Goal: Task Accomplishment & Management: Use online tool/utility

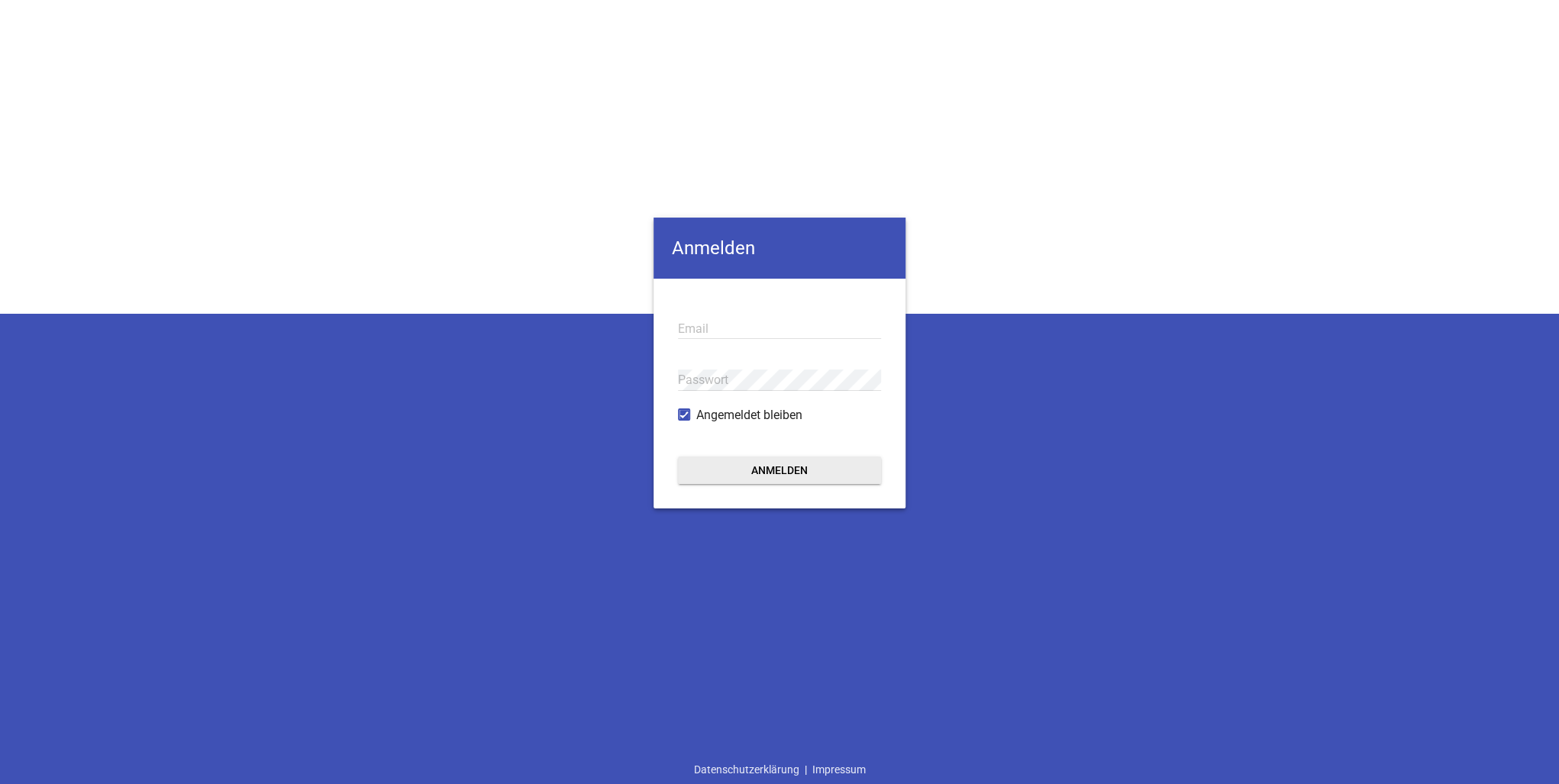
type input "[PERSON_NAME][EMAIL_ADDRESS][DOMAIN_NAME][PERSON_NAME]"
click at [760, 481] on button "Anmelden" at bounding box center [779, 470] width 203 height 27
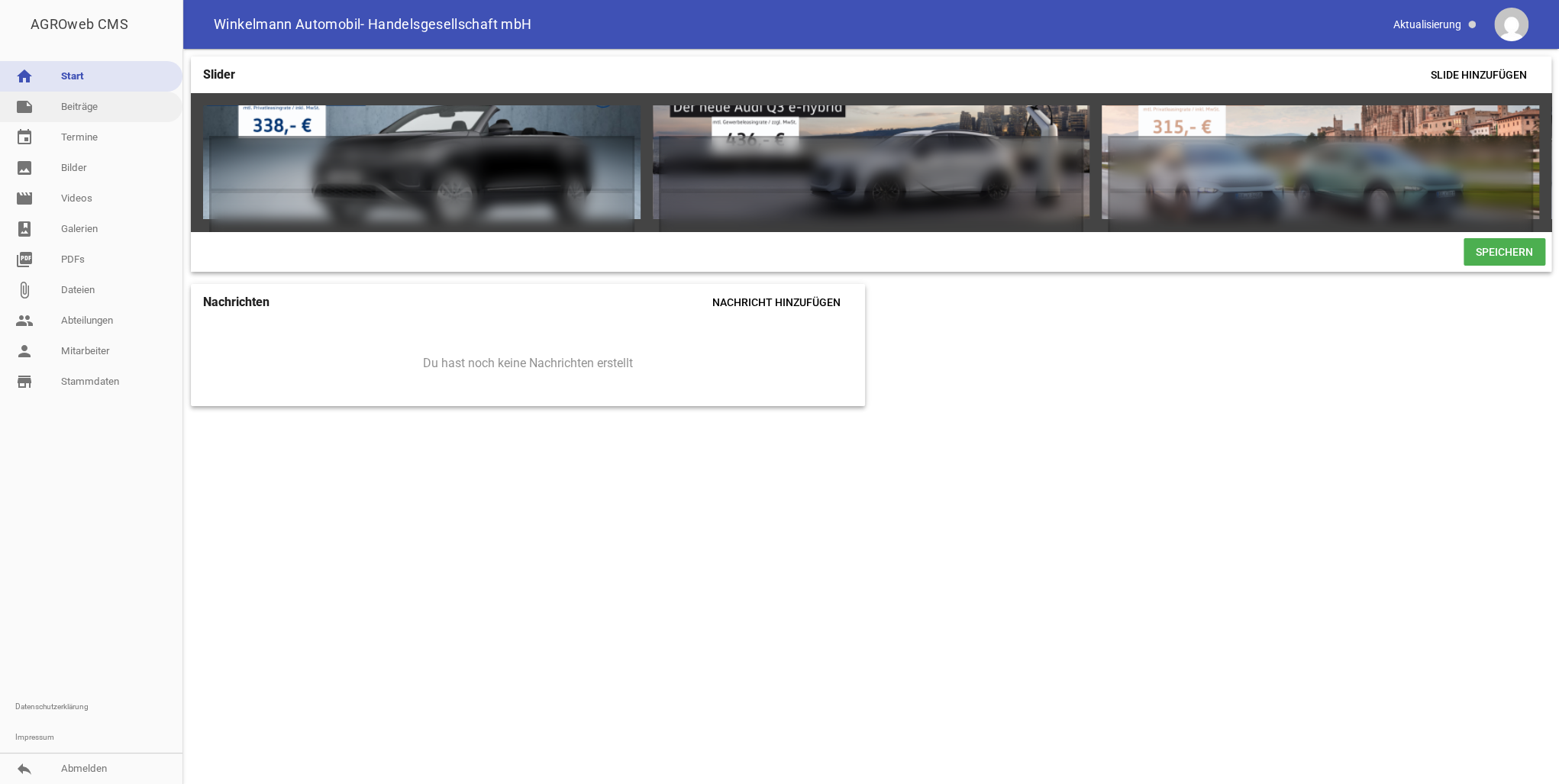
click at [89, 110] on link "note Beiträge" at bounding box center [91, 106] width 183 height 30
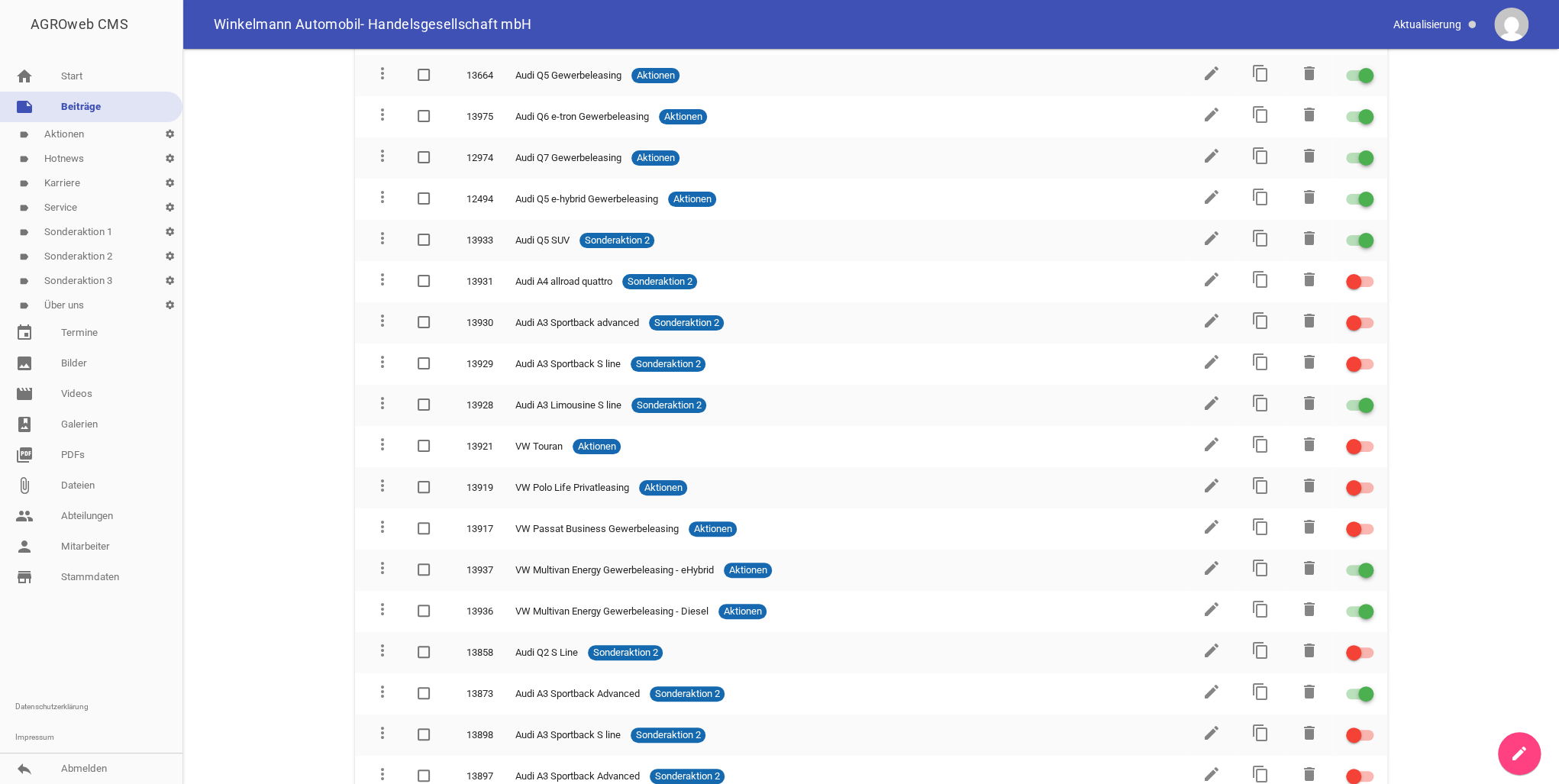
scroll to position [1892, 0]
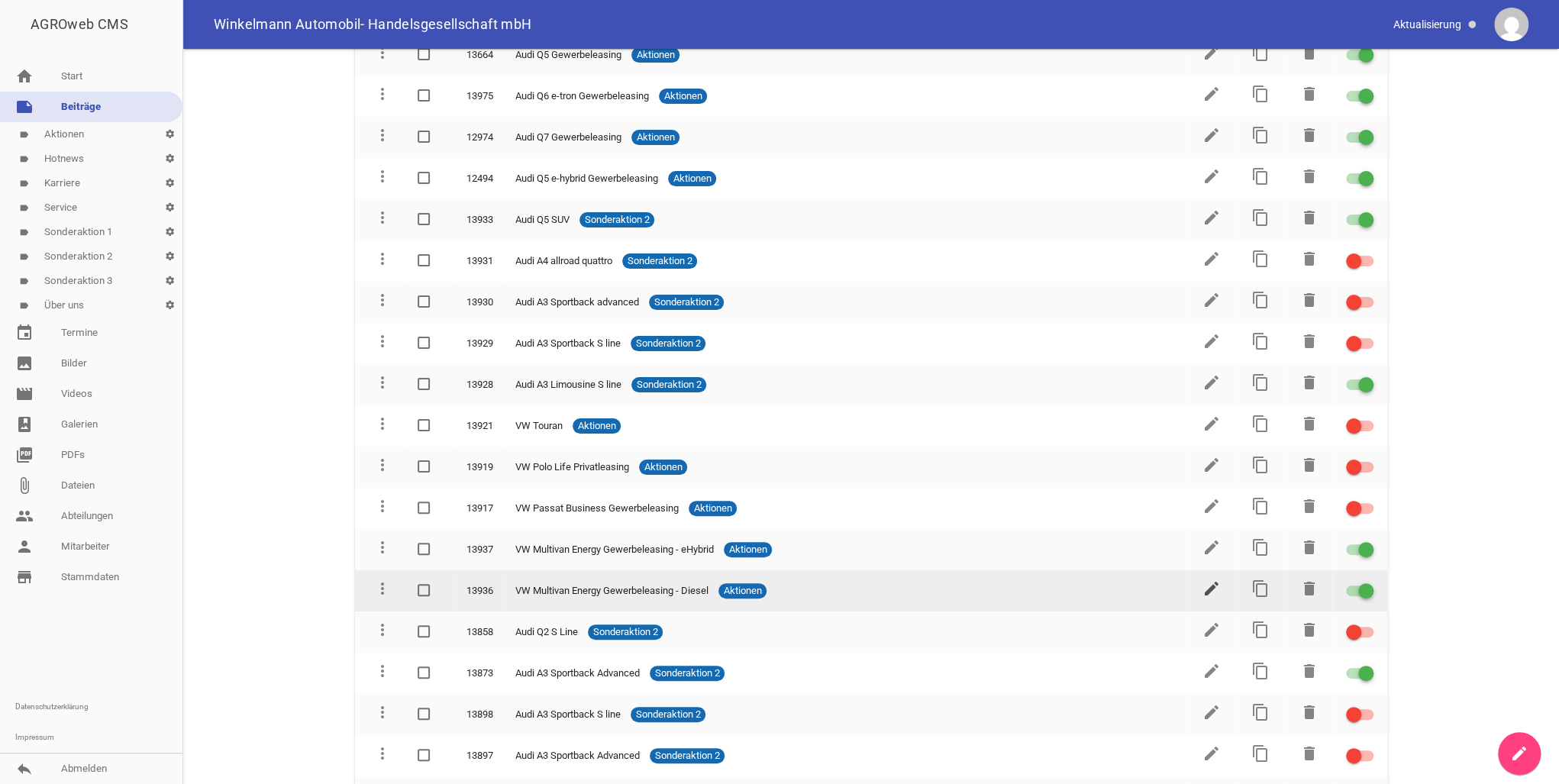
click at [1203, 579] on icon "edit" at bounding box center [1212, 588] width 19 height 19
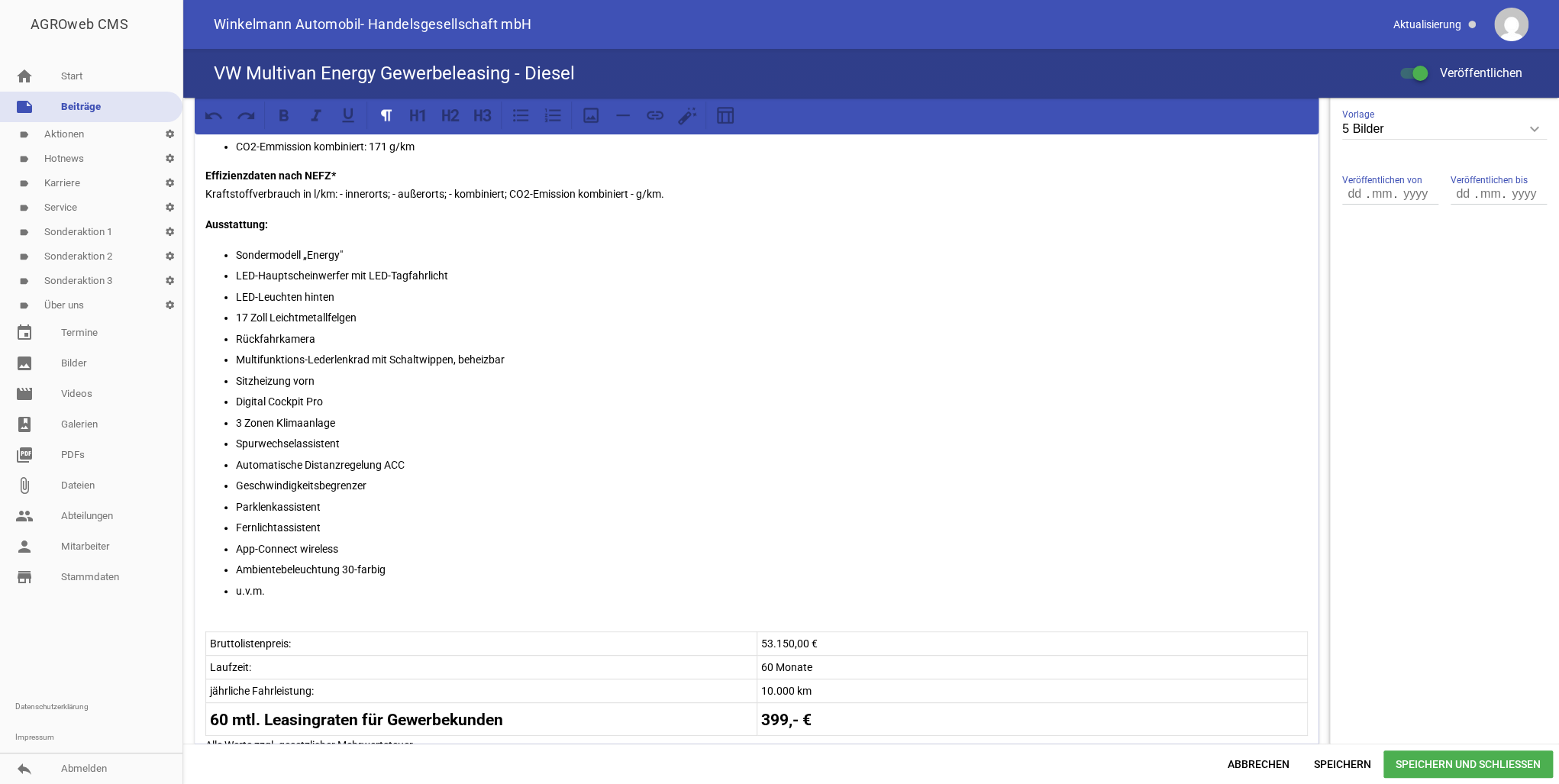
scroll to position [549, 0]
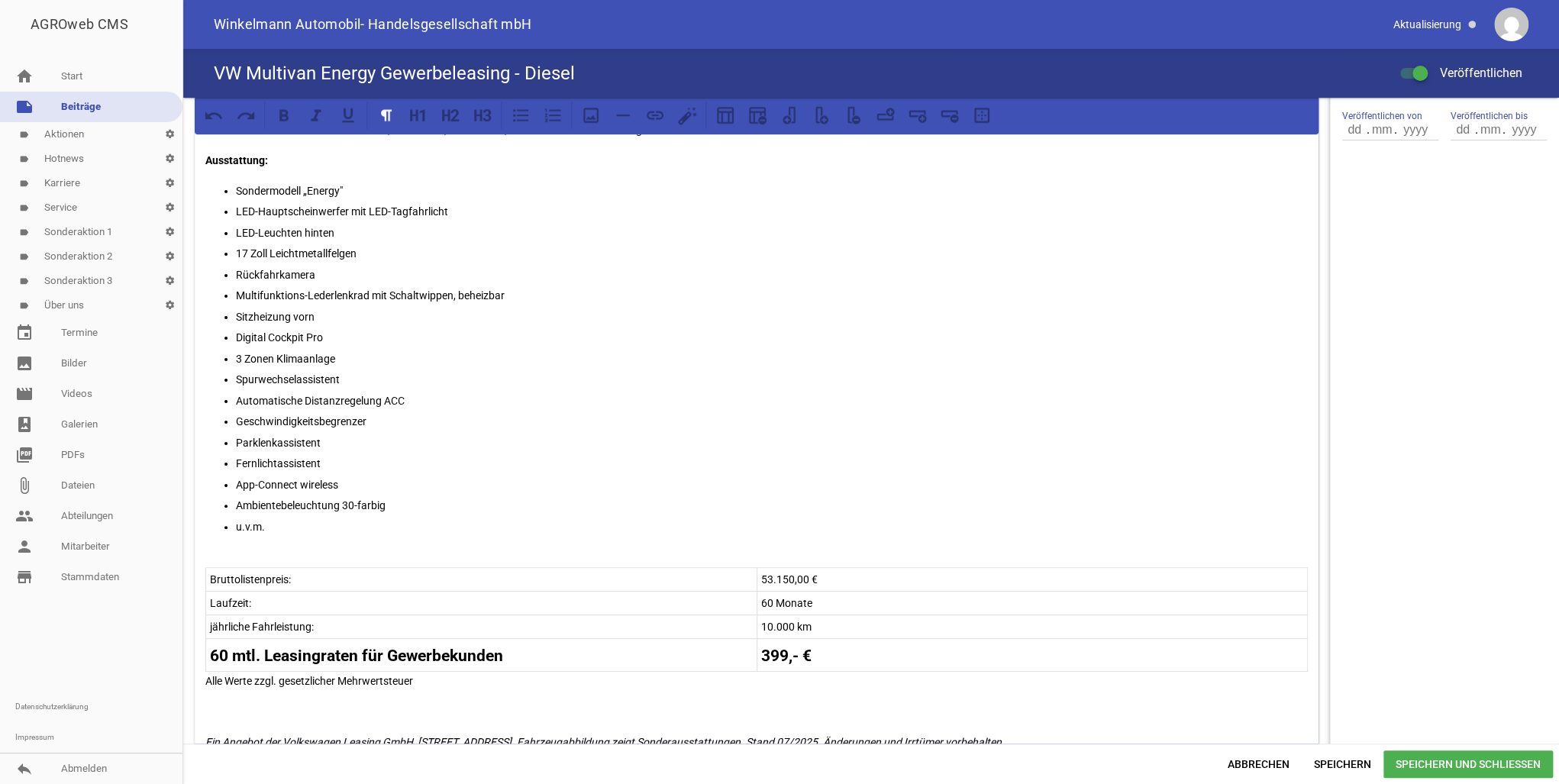
click at [781, 580] on p "53.150,00 €" at bounding box center [1033, 578] width 542 height 19
drag, startPoint x: 800, startPoint y: 578, endPoint x: 769, endPoint y: 577, distance: 31.0
click at [769, 577] on p "53.150,00 €" at bounding box center [1033, 578] width 542 height 19
click at [799, 575] on p "53.150,00 €" at bounding box center [1033, 578] width 542 height 19
drag, startPoint x: 801, startPoint y: 573, endPoint x: 756, endPoint y: 571, distance: 45.0
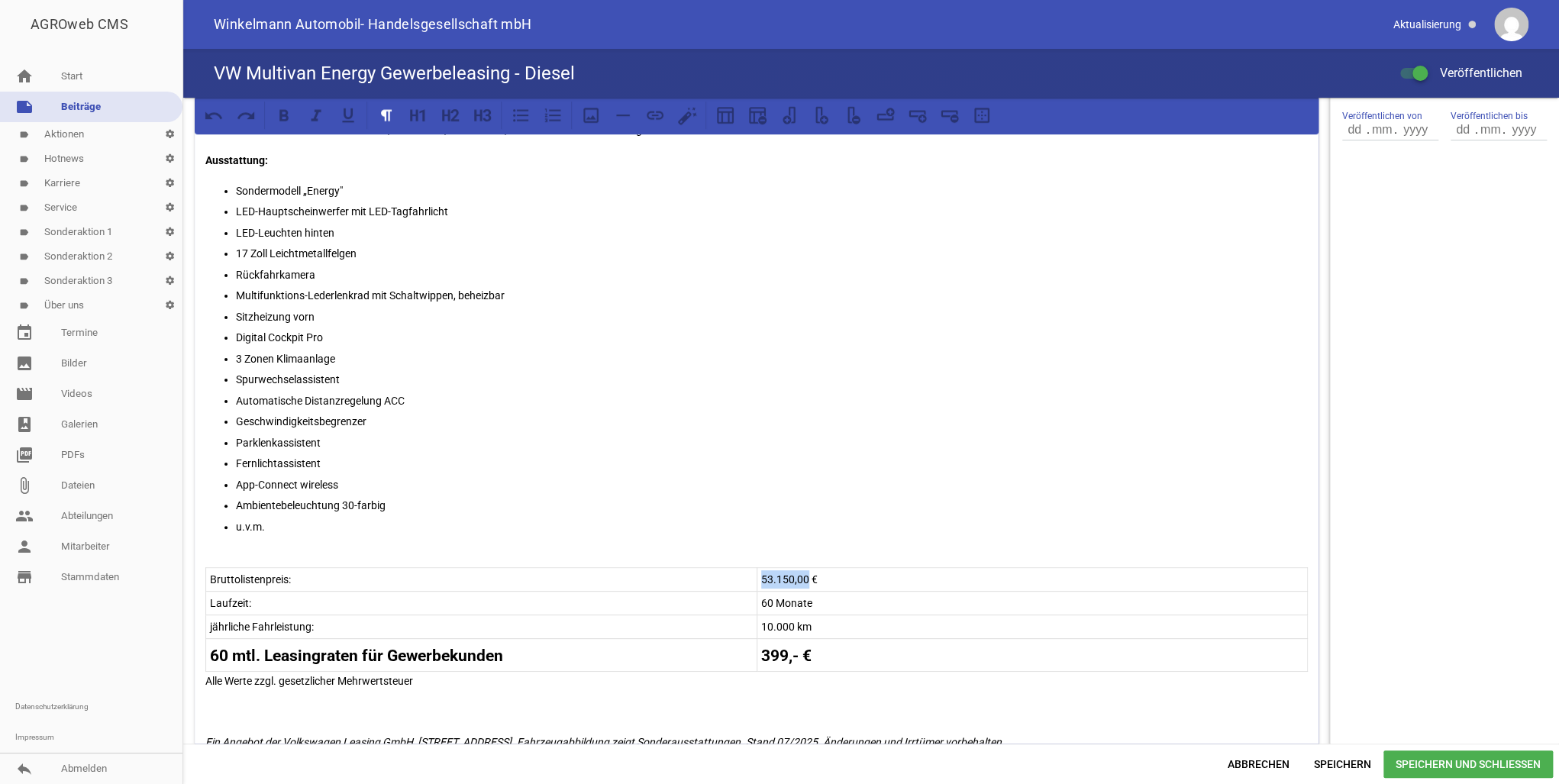
click at [757, 571] on td "53.150,00 €" at bounding box center [1033, 579] width 551 height 24
click at [924, 572] on p "63.248,50 €" at bounding box center [1033, 578] width 542 height 19
click at [1365, 766] on span "Speichern" at bounding box center [1342, 764] width 82 height 27
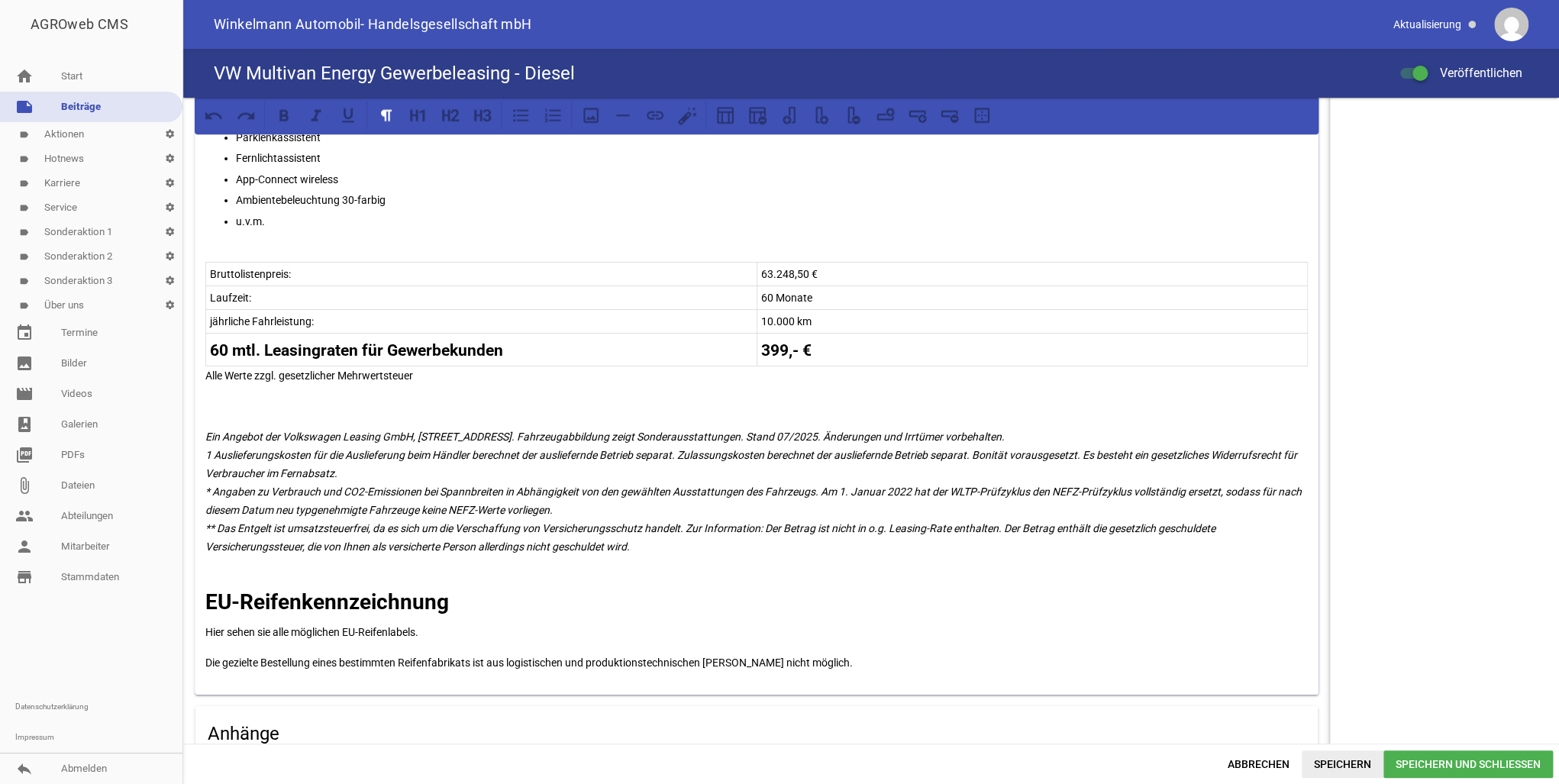
click at [1342, 763] on span "Speichern" at bounding box center [1342, 764] width 82 height 27
click at [815, 289] on p "60 Monate" at bounding box center [1033, 298] width 542 height 19
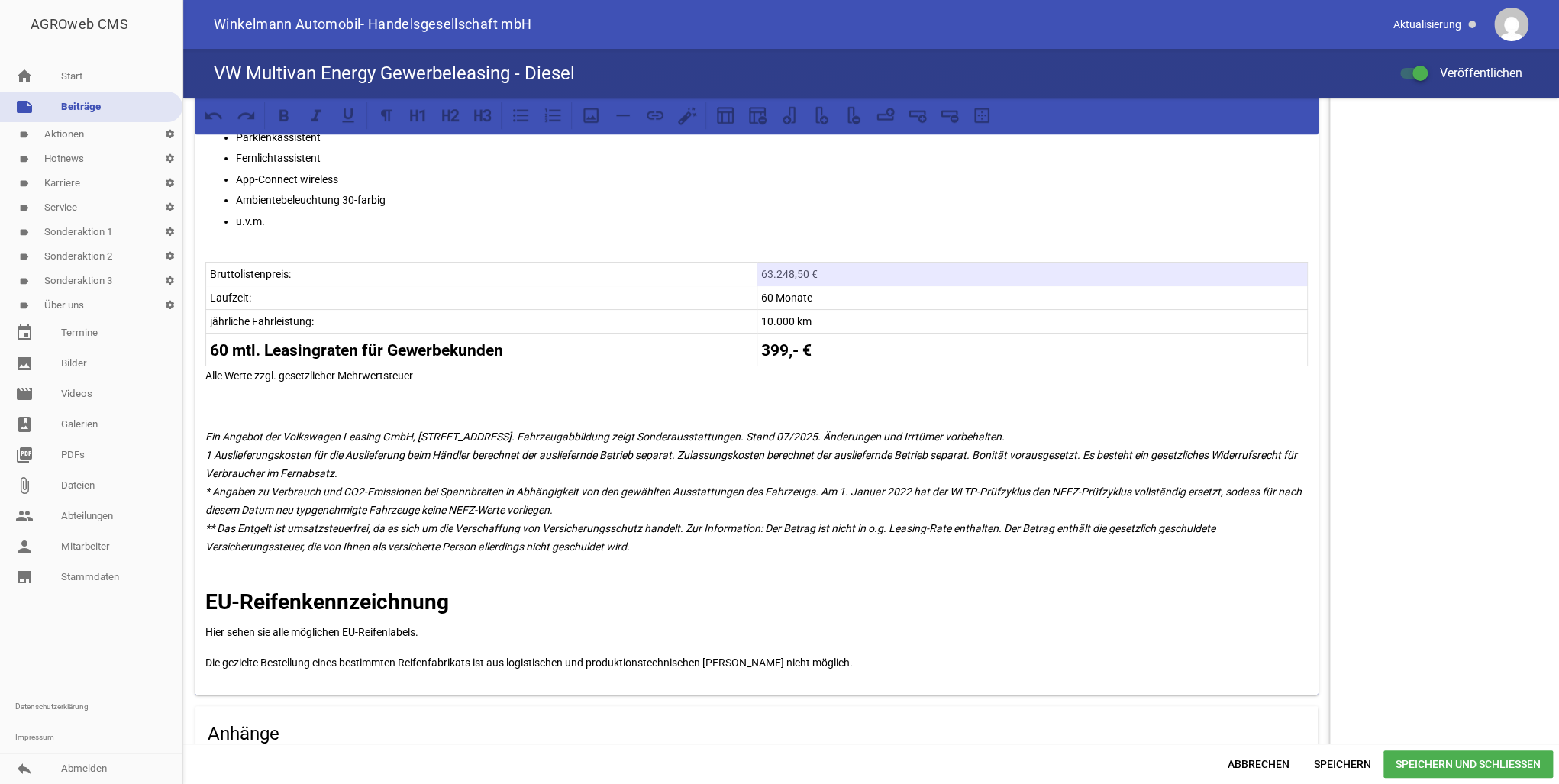
drag, startPoint x: 800, startPoint y: 267, endPoint x: 760, endPoint y: 275, distance: 40.8
click at [761, 275] on p "63.248,50 €" at bounding box center [1033, 274] width 542 height 19
click at [811, 271] on p "63.248,50 €" at bounding box center [1033, 274] width 542 height 19
drag, startPoint x: 812, startPoint y: 271, endPoint x: 757, endPoint y: 268, distance: 55.1
click at [761, 268] on p "63.248,50 €" at bounding box center [1033, 274] width 542 height 19
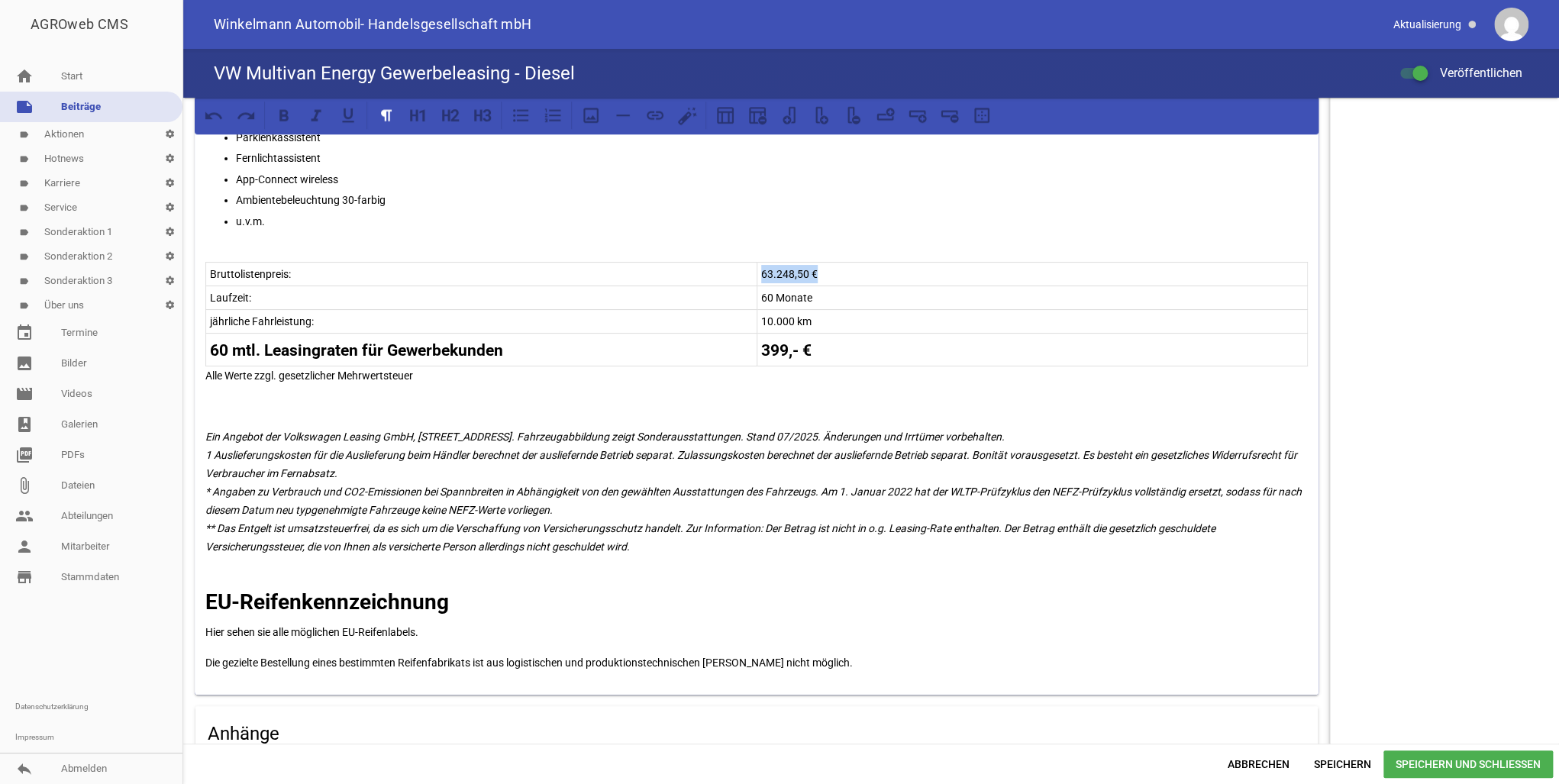
copy p "63.248,50 €"
click at [1230, 759] on span "Abbrechen" at bounding box center [1258, 764] width 86 height 27
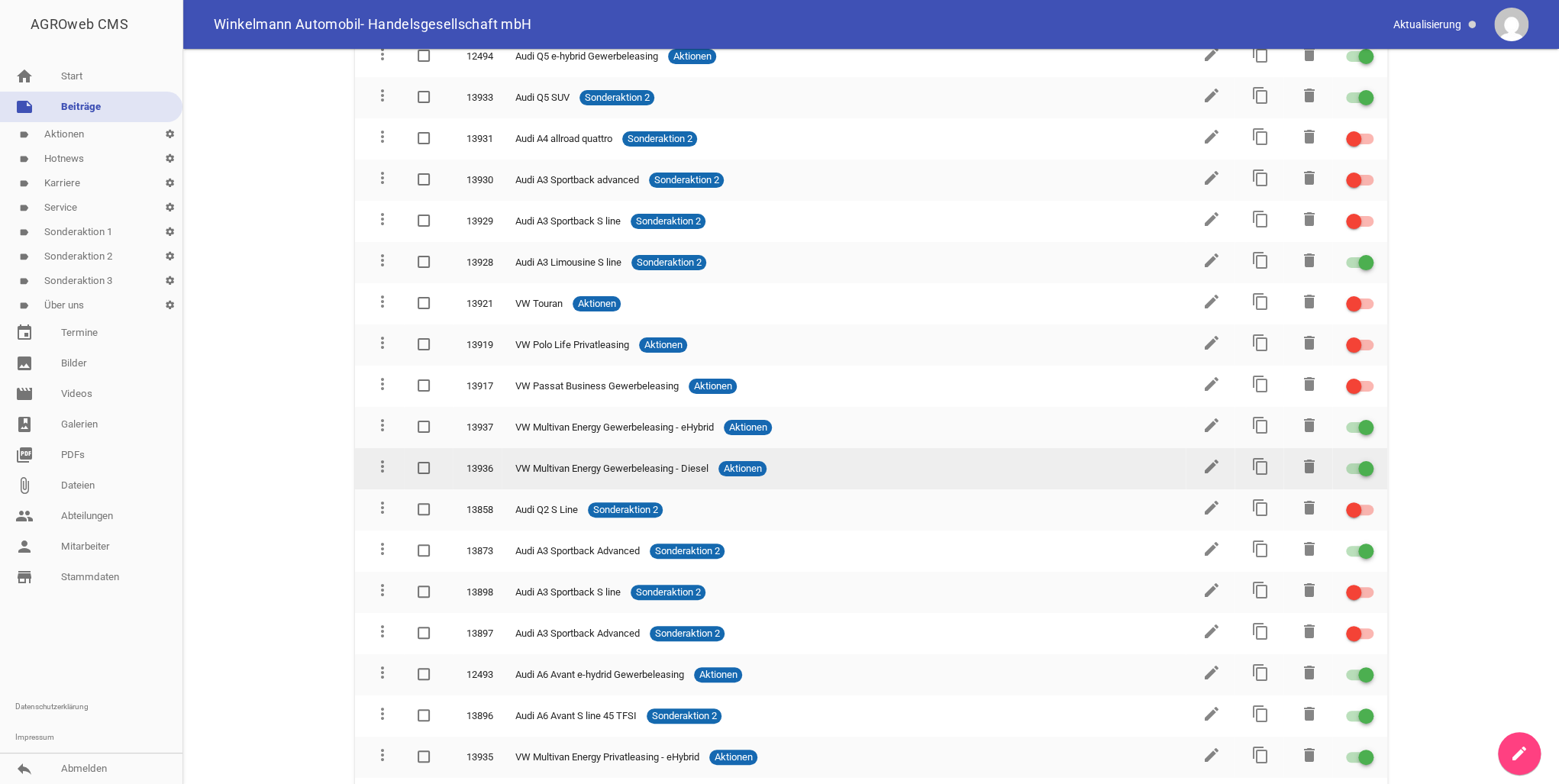
scroll to position [2076, 0]
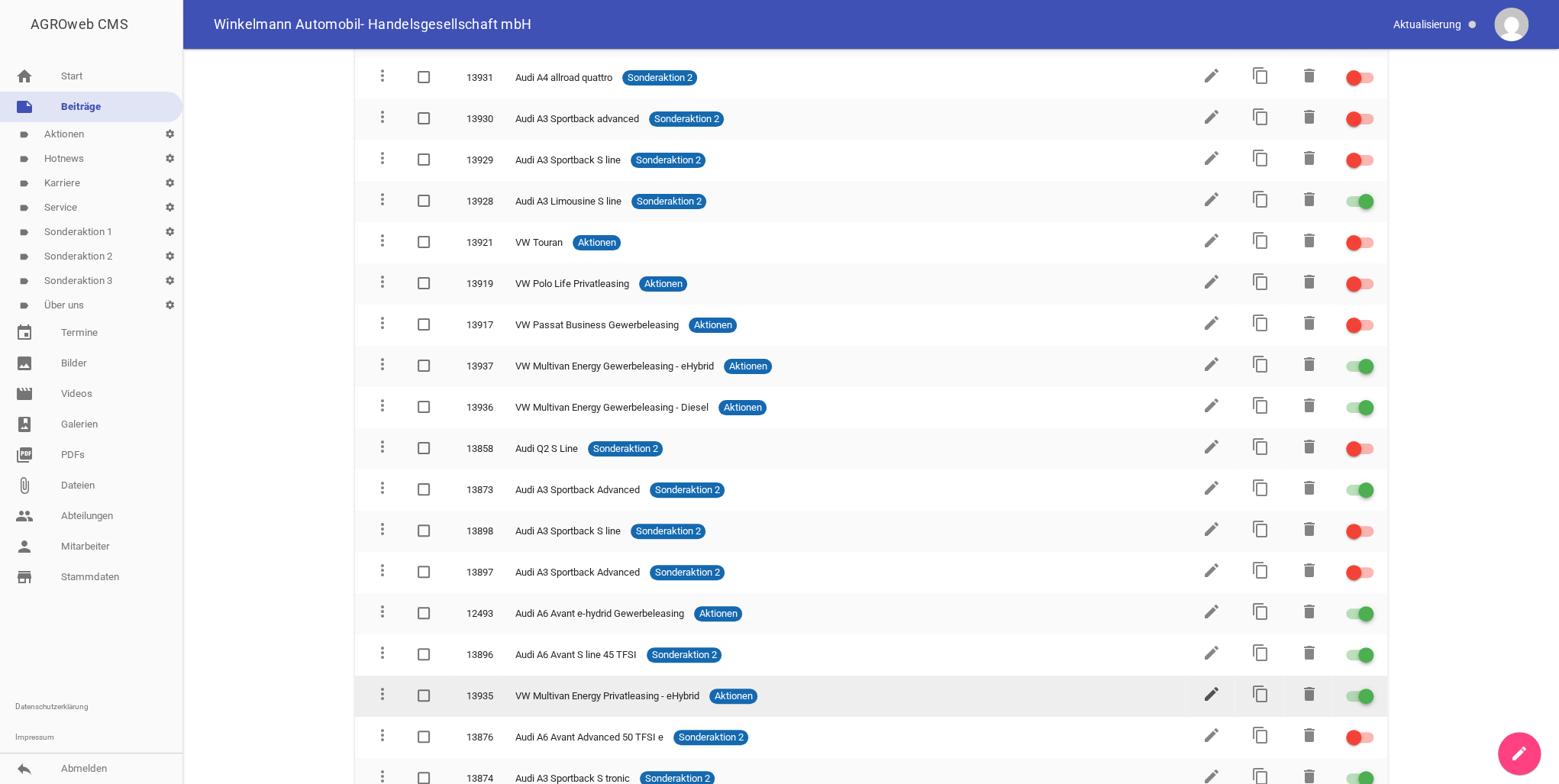
click at [1203, 685] on icon "edit" at bounding box center [1212, 694] width 19 height 19
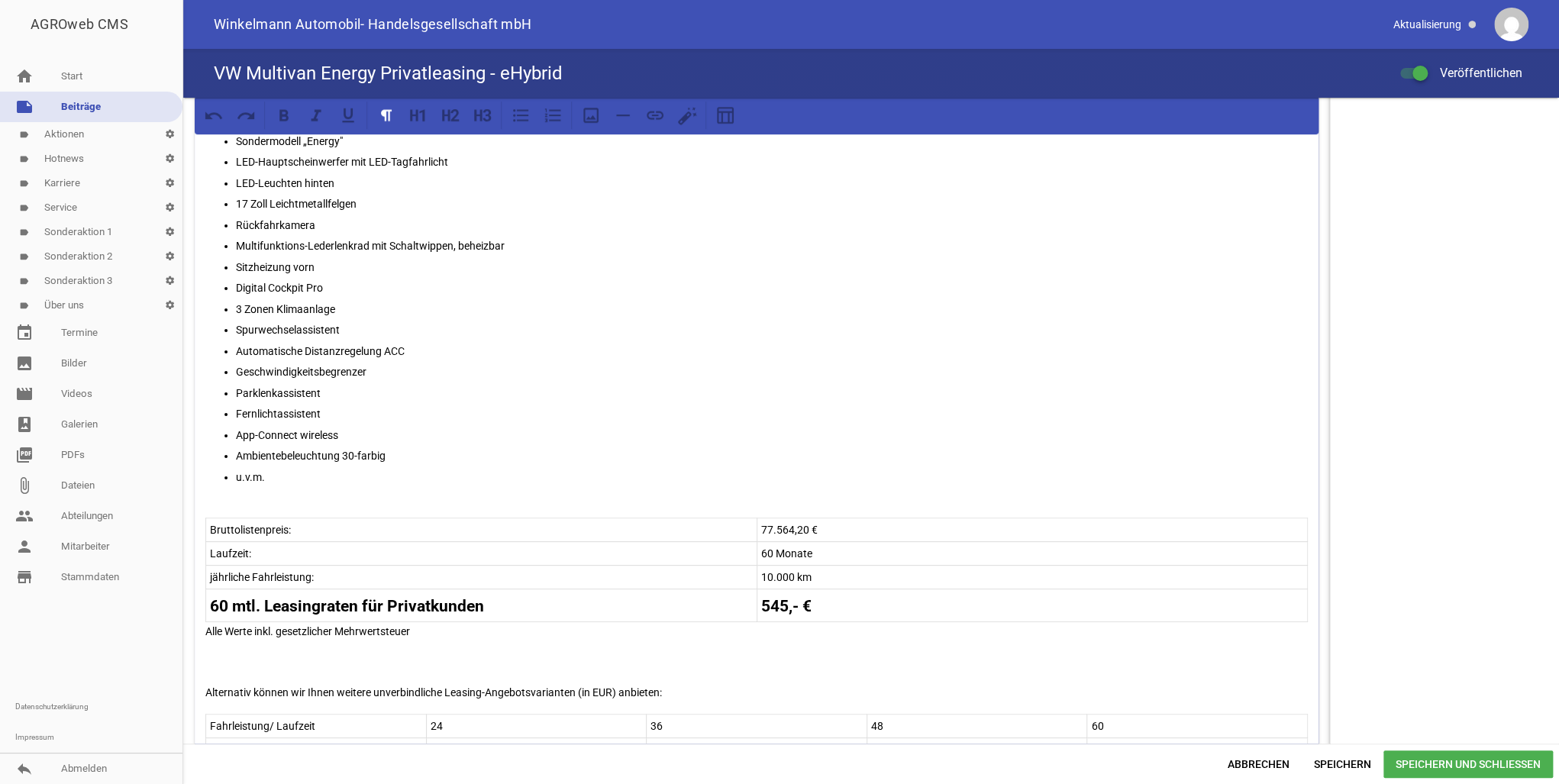
scroll to position [610, 0]
